Goal: Task Accomplishment & Management: Manage account settings

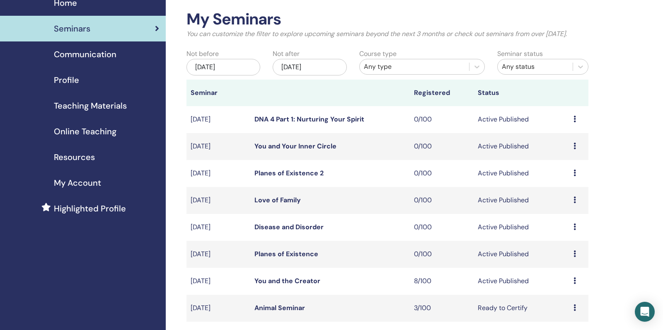
scroll to position [38, 0]
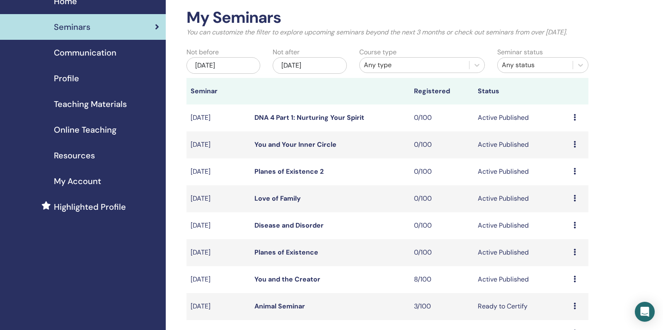
click at [292, 256] on link "Planes of Existence" at bounding box center [286, 252] width 64 height 9
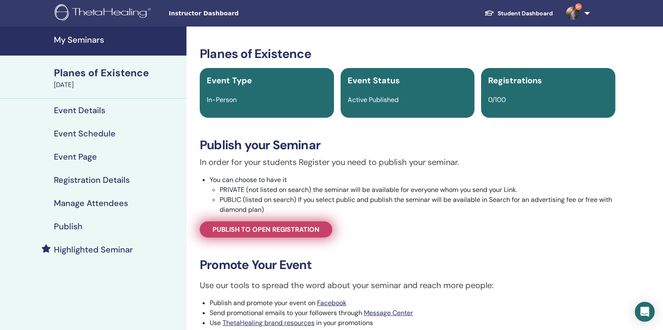
click at [250, 233] on span "Publish to open registration" at bounding box center [265, 229] width 107 height 9
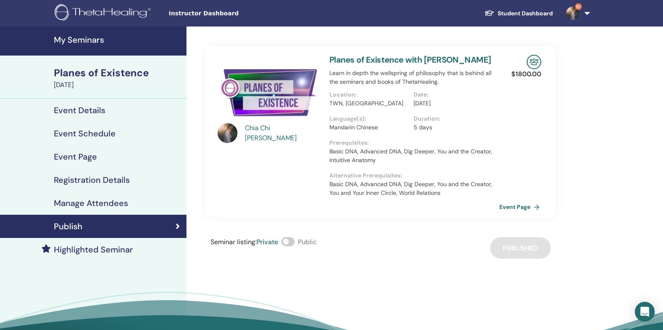
click at [521, 207] on link "Event Page" at bounding box center [520, 206] width 43 height 12
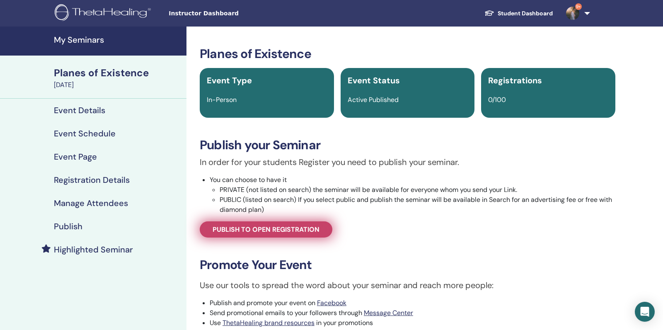
click at [263, 223] on link "Publish to open registration" at bounding box center [266, 229] width 133 height 16
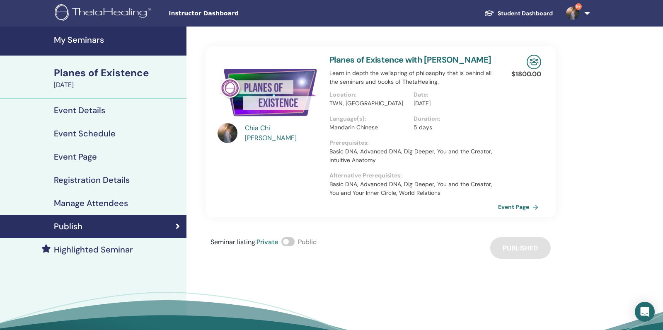
click at [121, 138] on link "Event Schedule" at bounding box center [93, 133] width 186 height 23
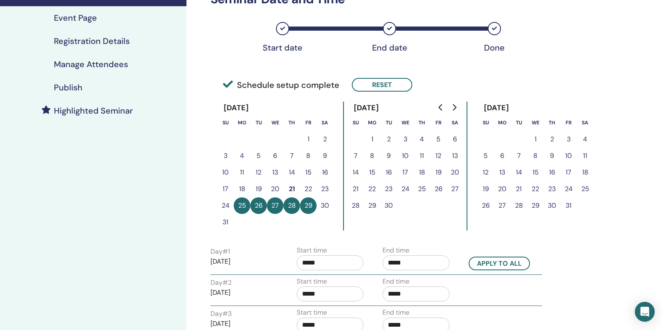
scroll to position [52, 0]
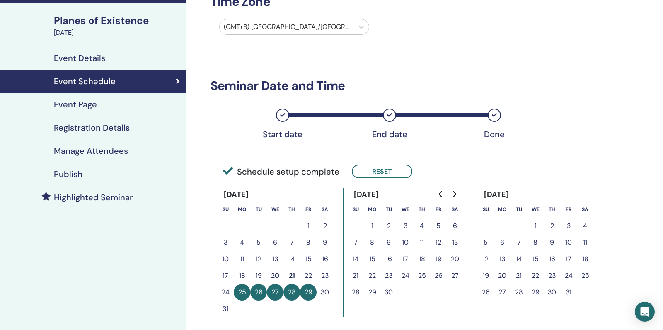
click at [134, 101] on div "Event Page" at bounding box center [93, 104] width 173 height 10
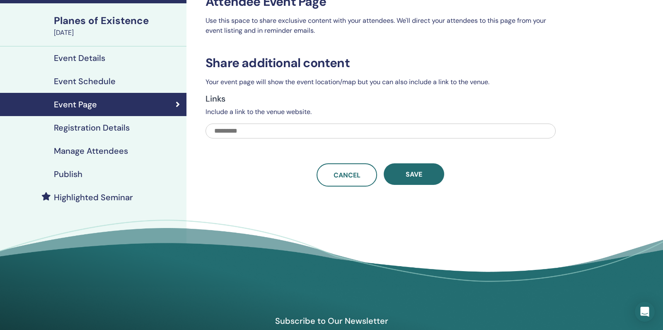
click at [138, 119] on link "Registration Details" at bounding box center [93, 127] width 186 height 23
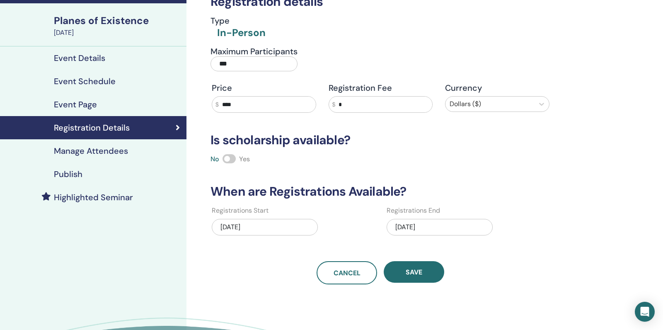
click at [427, 228] on div "07/31/2025" at bounding box center [439, 227] width 106 height 17
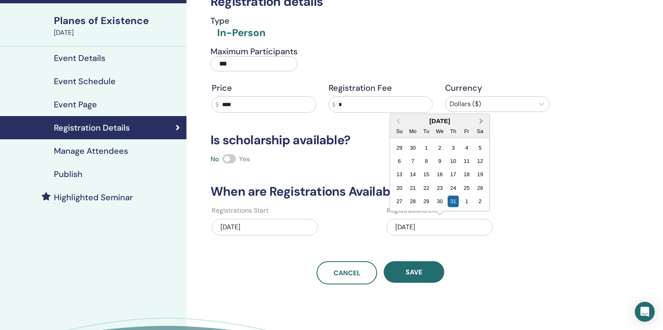
click at [483, 122] on button "Next Month" at bounding box center [481, 121] width 13 height 13
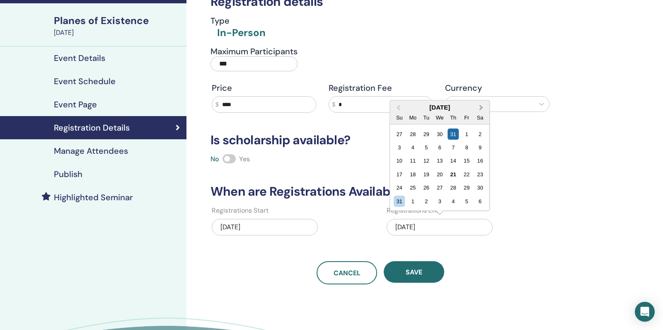
click at [481, 107] on button "Next Month" at bounding box center [481, 107] width 13 height 13
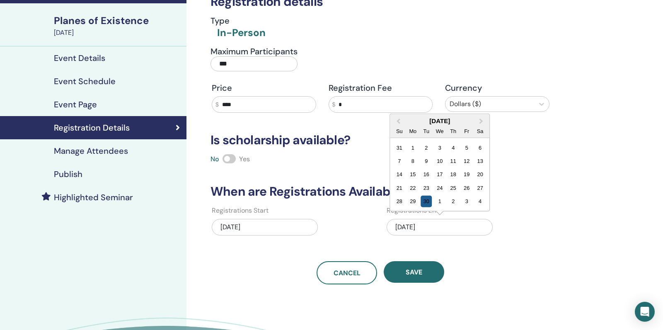
click at [427, 203] on div "30" at bounding box center [426, 200] width 11 height 11
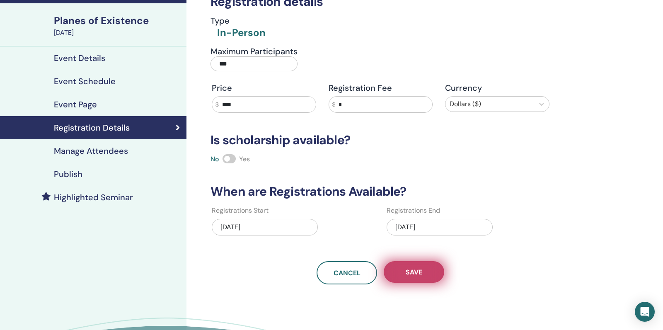
click at [408, 275] on button "Save" at bounding box center [414, 272] width 60 height 22
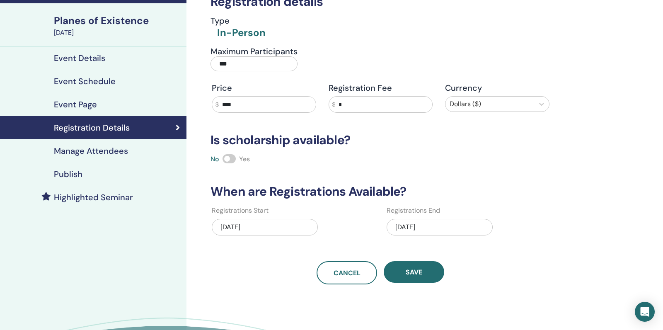
click at [408, 275] on button "Save" at bounding box center [414, 272] width 60 height 22
click at [121, 152] on h4 "Manage Attendees" at bounding box center [91, 151] width 74 height 10
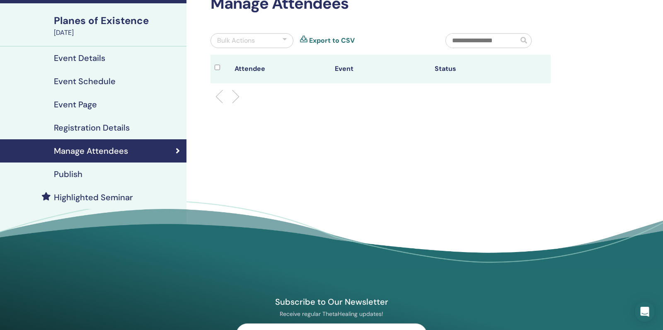
click at [139, 178] on div "Publish" at bounding box center [93, 174] width 173 height 10
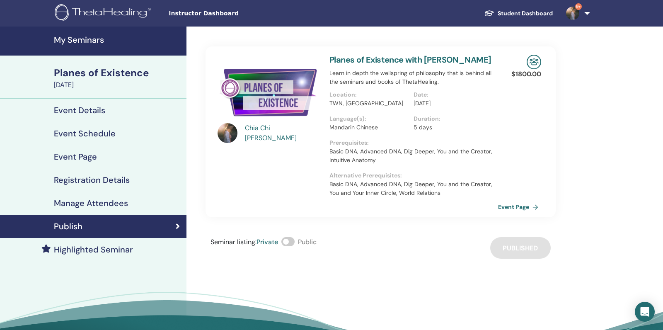
click at [122, 104] on link "Event Details" at bounding box center [93, 110] width 186 height 23
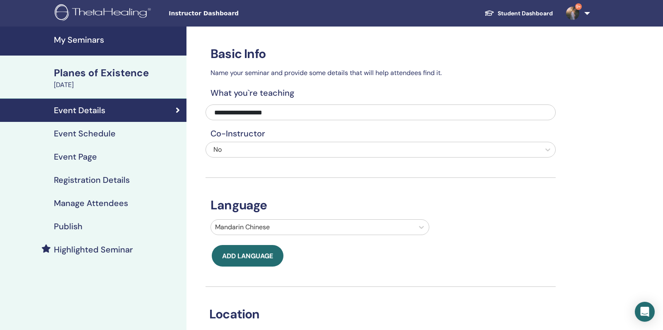
click at [138, 83] on div "August 25, 2025" at bounding box center [118, 85] width 128 height 10
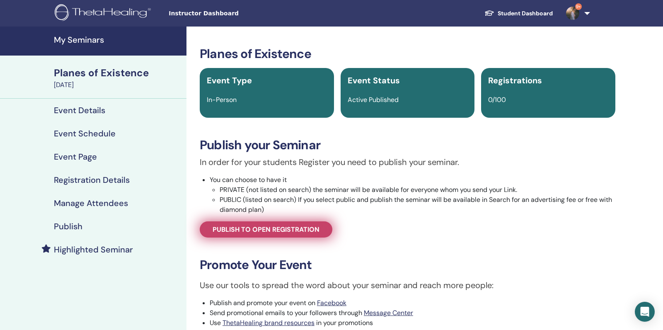
click at [236, 230] on span "Publish to open registration" at bounding box center [265, 229] width 107 height 9
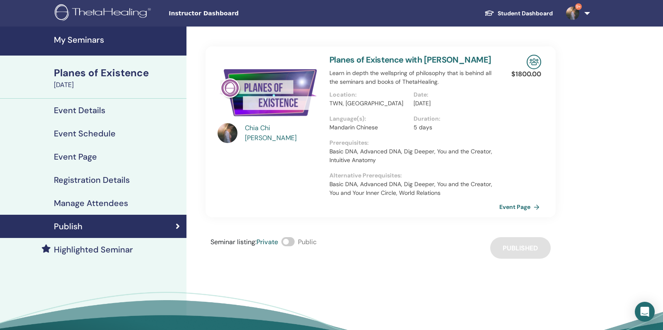
click at [507, 209] on link "Event Page" at bounding box center [520, 206] width 43 height 12
click at [92, 46] on link "My Seminars" at bounding box center [93, 41] width 186 height 29
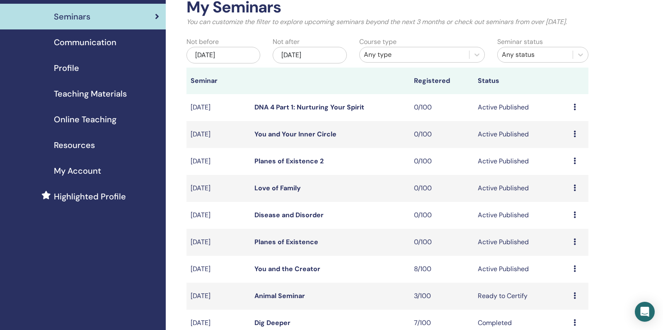
scroll to position [50, 0]
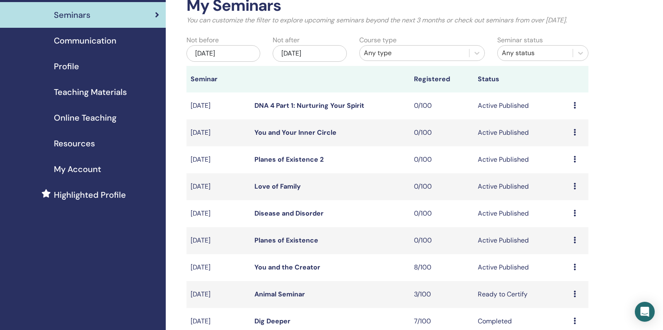
click at [285, 271] on link "You and the Creator" at bounding box center [287, 267] width 66 height 9
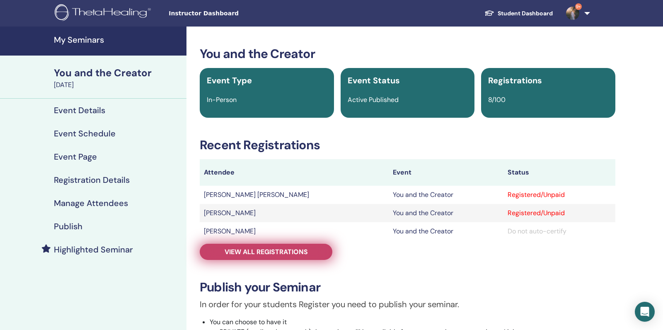
click at [251, 253] on span "View all registrations" at bounding box center [265, 251] width 83 height 9
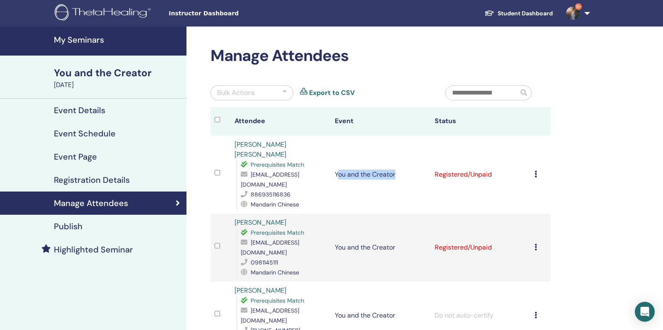
drag, startPoint x: 336, startPoint y: 164, endPoint x: 399, endPoint y: 161, distance: 63.0
click at [399, 161] on td "You and the Creator" at bounding box center [381, 174] width 100 height 78
click at [338, 165] on td "You and the Creator" at bounding box center [381, 174] width 100 height 78
drag, startPoint x: 334, startPoint y: 165, endPoint x: 397, endPoint y: 165, distance: 63.0
click at [397, 165] on td "You and the Creator" at bounding box center [381, 174] width 100 height 78
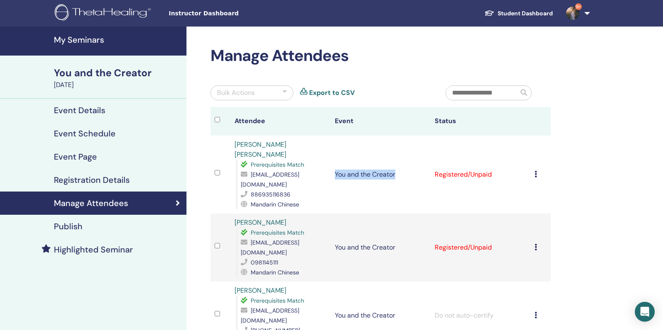
copy td "You and the Creator"
click at [538, 169] on div "Cancel Registration Do not auto-certify Mark as Paid Mark as Unpaid Mark as Abs…" at bounding box center [540, 174] width 12 height 10
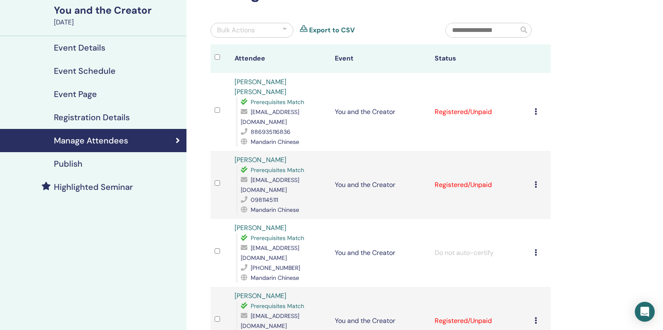
scroll to position [53, 0]
